Goal: Manage account settings

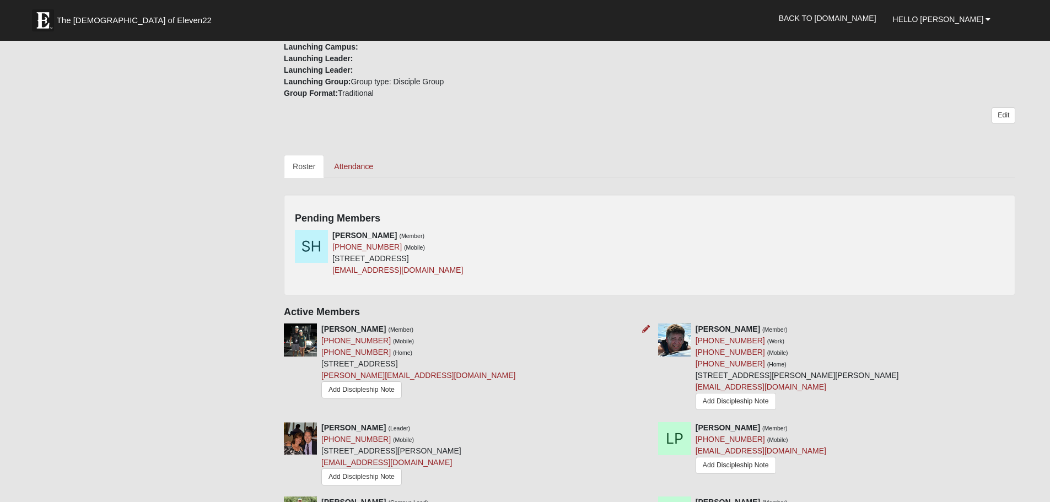
scroll to position [441, 0]
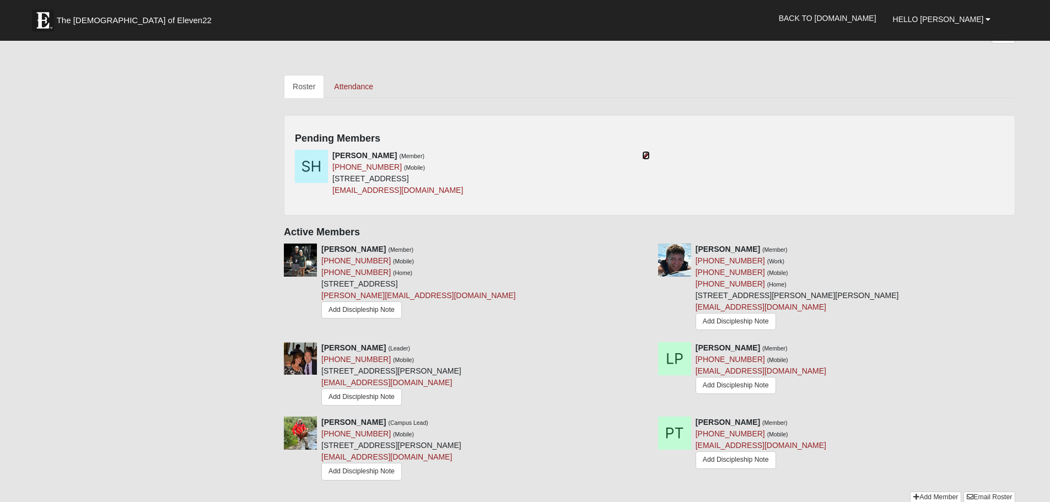
click at [644, 153] on icon at bounding box center [646, 156] width 8 height 8
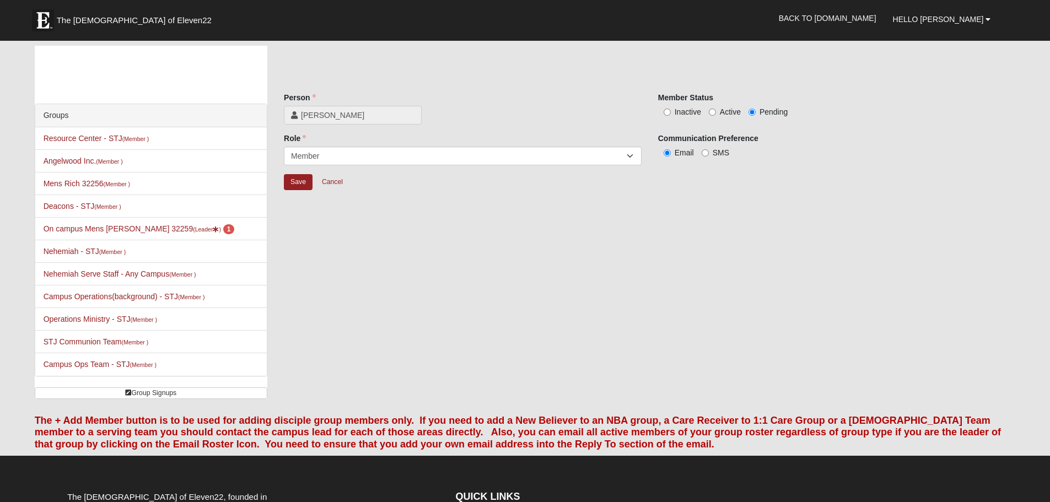
click at [716, 111] on label "Active" at bounding box center [725, 111] width 32 height 11
click at [716, 111] on input "Active" at bounding box center [712, 112] width 7 height 7
radio input "true"
click at [300, 184] on input "Save" at bounding box center [298, 182] width 29 height 16
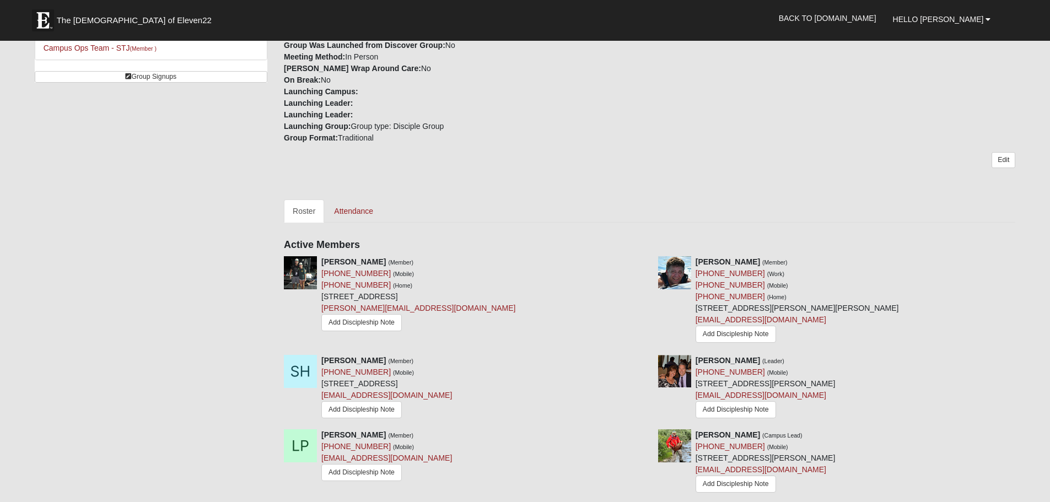
scroll to position [220, 0]
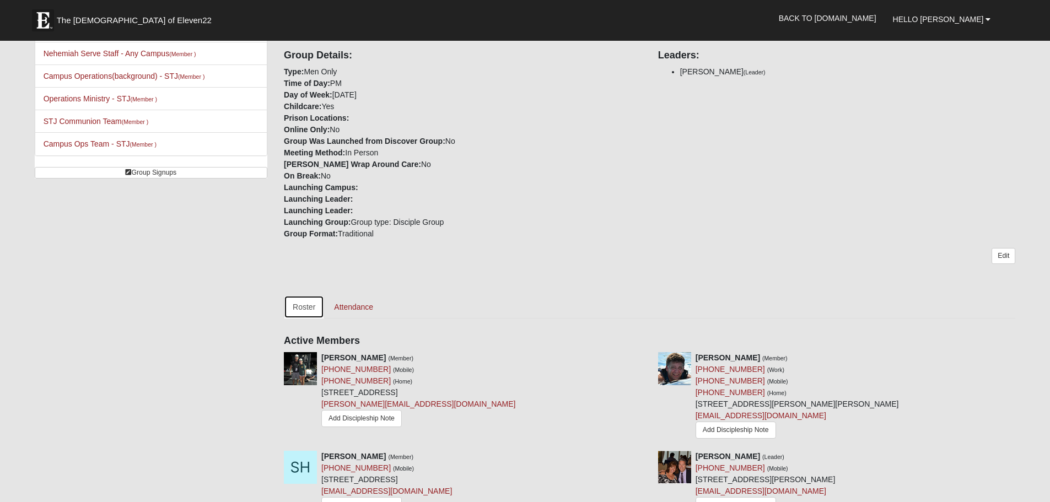
click at [308, 310] on link "Roster" at bounding box center [304, 306] width 40 height 23
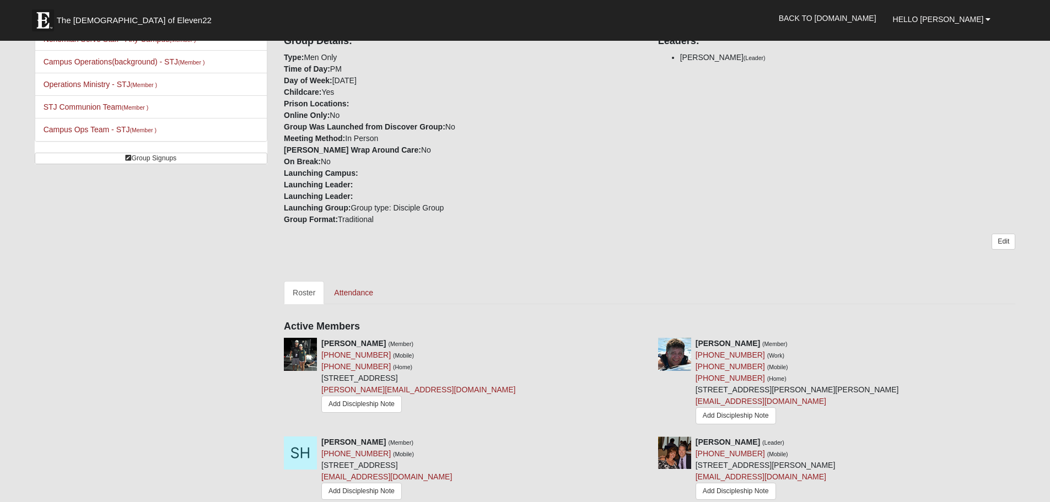
scroll to position [386, 0]
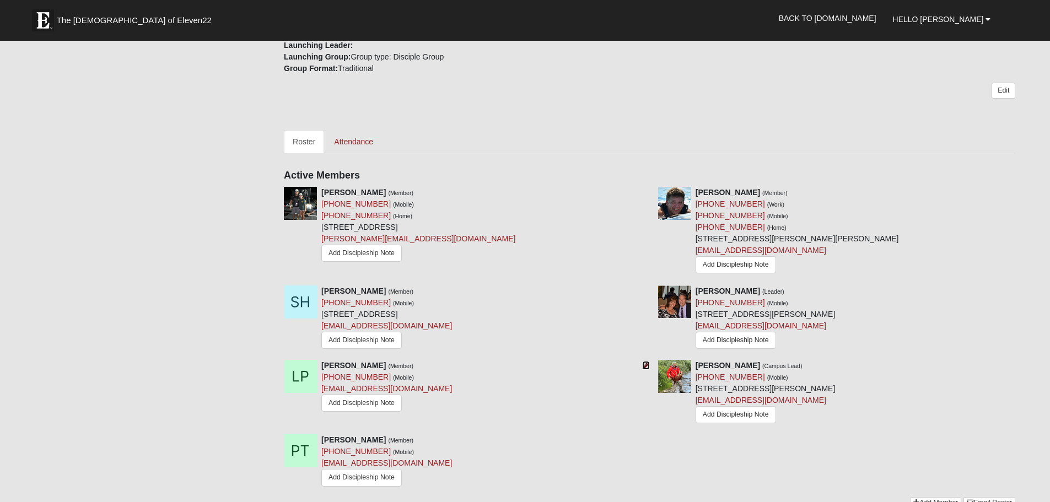
click at [644, 363] on icon at bounding box center [646, 366] width 8 height 8
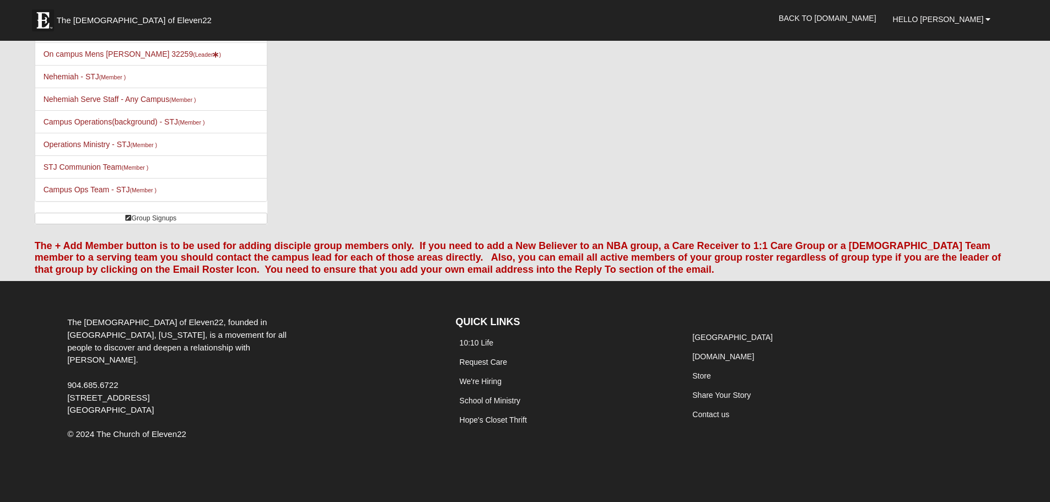
scroll to position [176, 0]
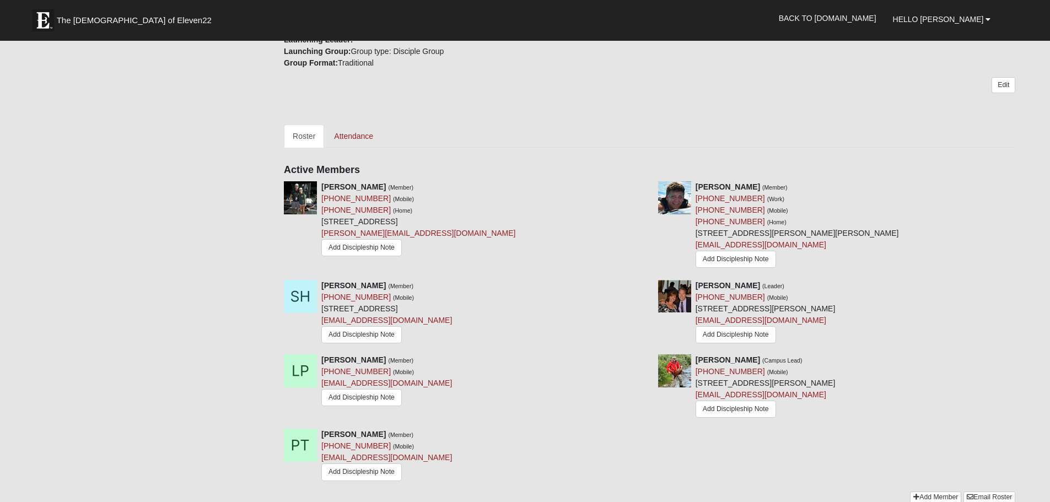
scroll to position [397, 0]
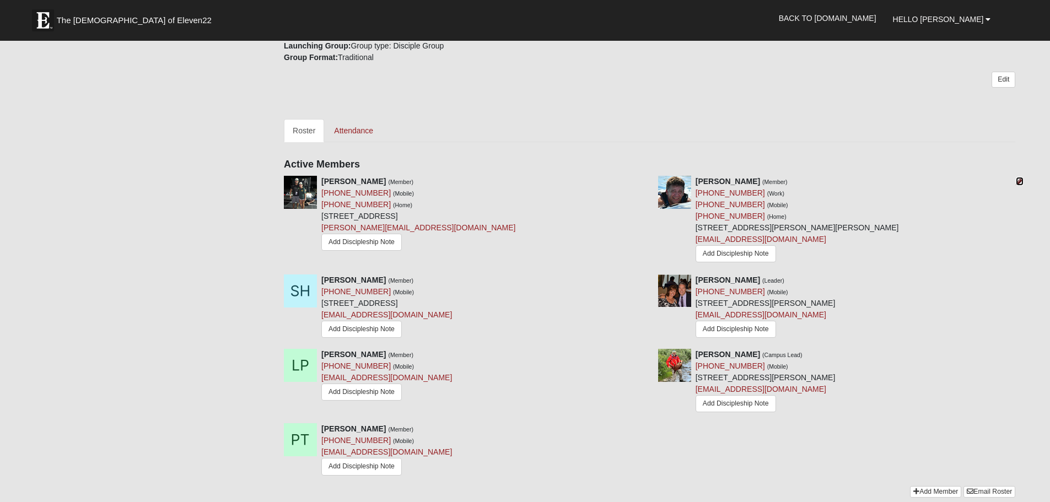
click at [1020, 179] on icon at bounding box center [1020, 181] width 8 height 8
